Goal: Find specific page/section: Find specific page/section

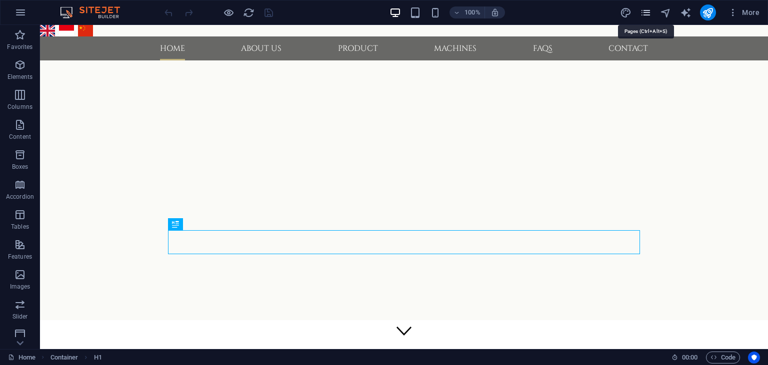
click at [644, 15] on icon "pages" at bounding box center [645, 12] width 11 height 11
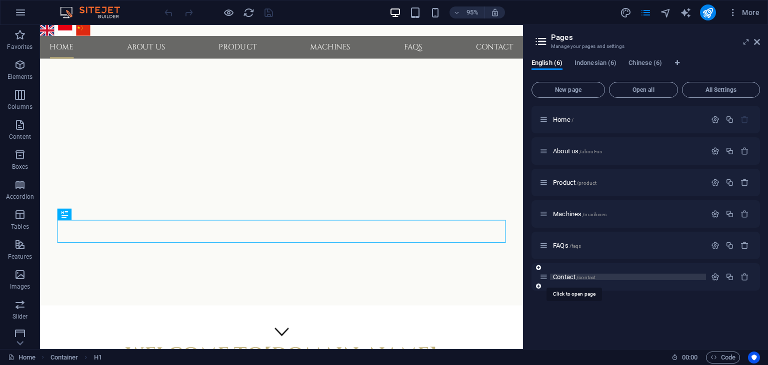
click at [567, 277] on span "Contact /contact" at bounding box center [574, 276] width 42 height 7
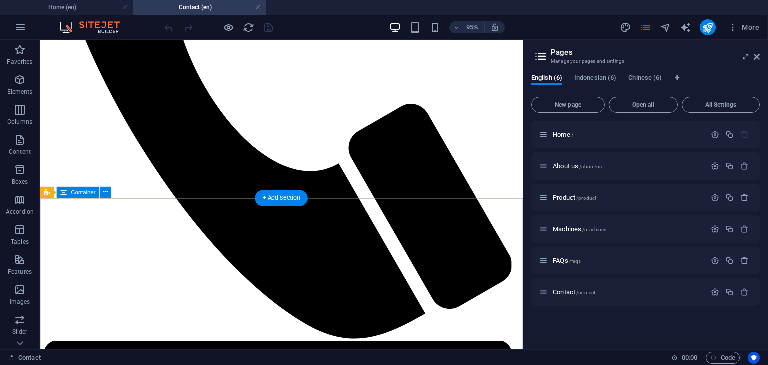
scroll to position [263, 0]
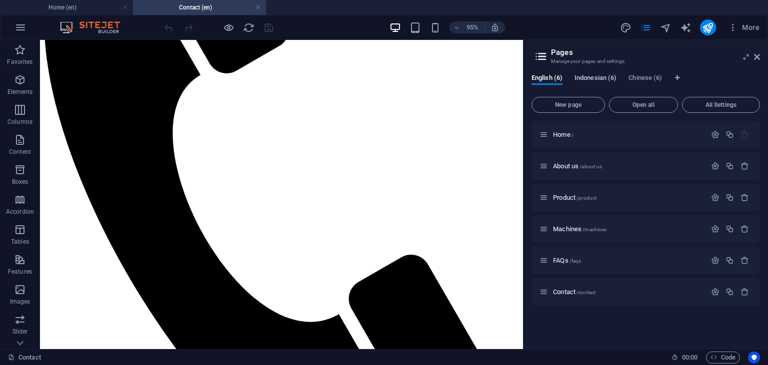
click at [599, 79] on span "Indonesian (6)" at bounding box center [595, 79] width 42 height 14
click at [566, 292] on span "Kontak /kontak" at bounding box center [572, 291] width 39 height 7
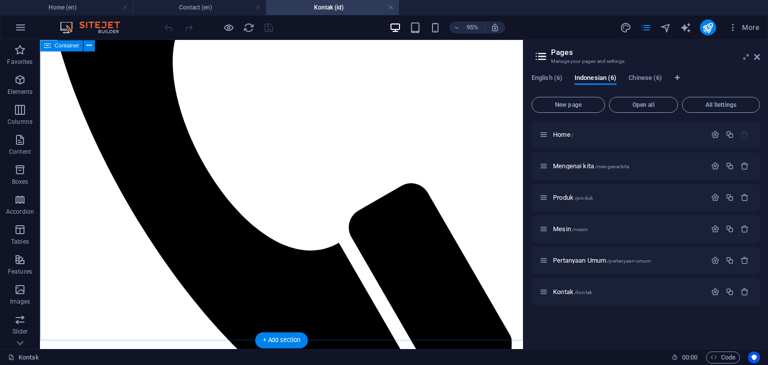
scroll to position [422, 0]
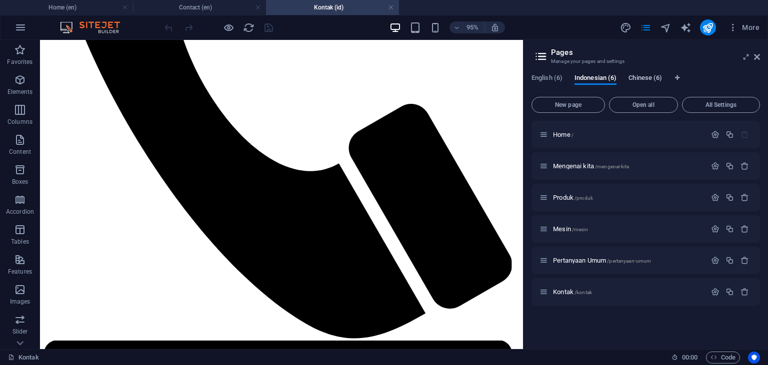
click at [649, 81] on span "Chinese (6)" at bounding box center [644, 79] width 33 height 14
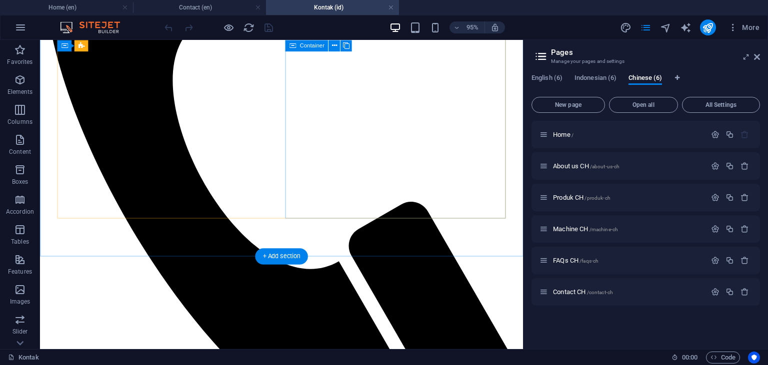
scroll to position [369, 0]
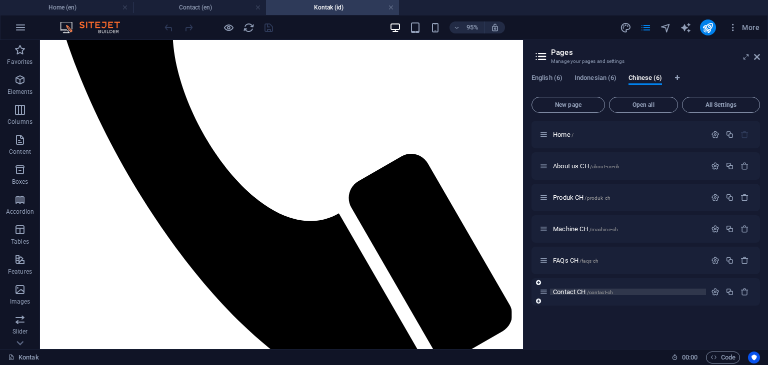
click at [565, 292] on span "Contact CH /contact-ch" at bounding box center [583, 291] width 60 height 7
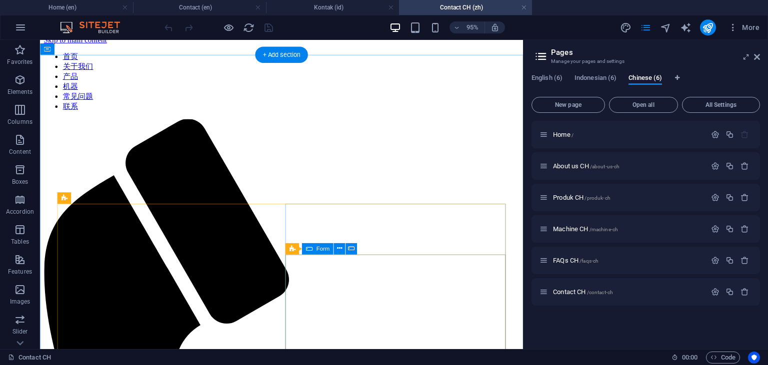
scroll to position [0, 0]
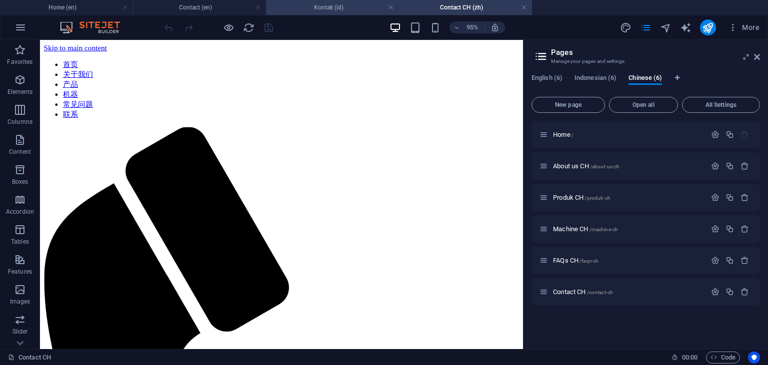
click at [342, 14] on li "Kontak (id)" at bounding box center [332, 7] width 133 height 15
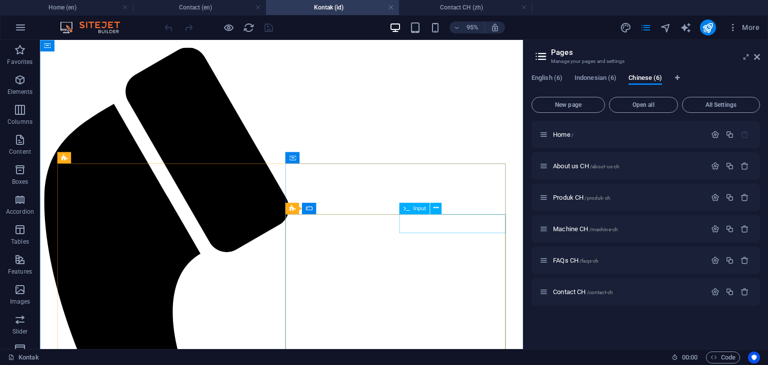
scroll to position [63, 0]
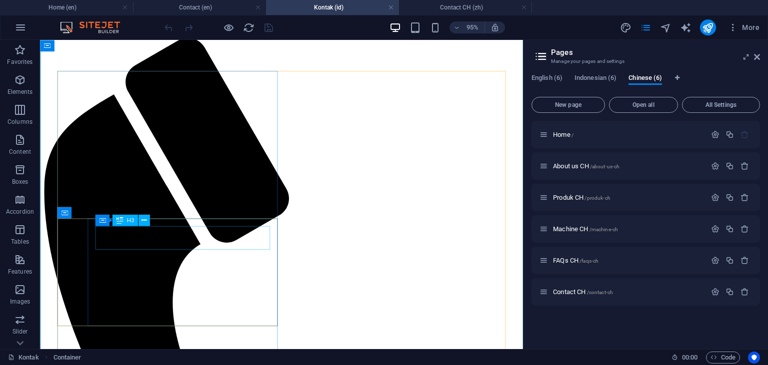
scroll to position [169, 0]
